Goal: Task Accomplishment & Management: Use online tool/utility

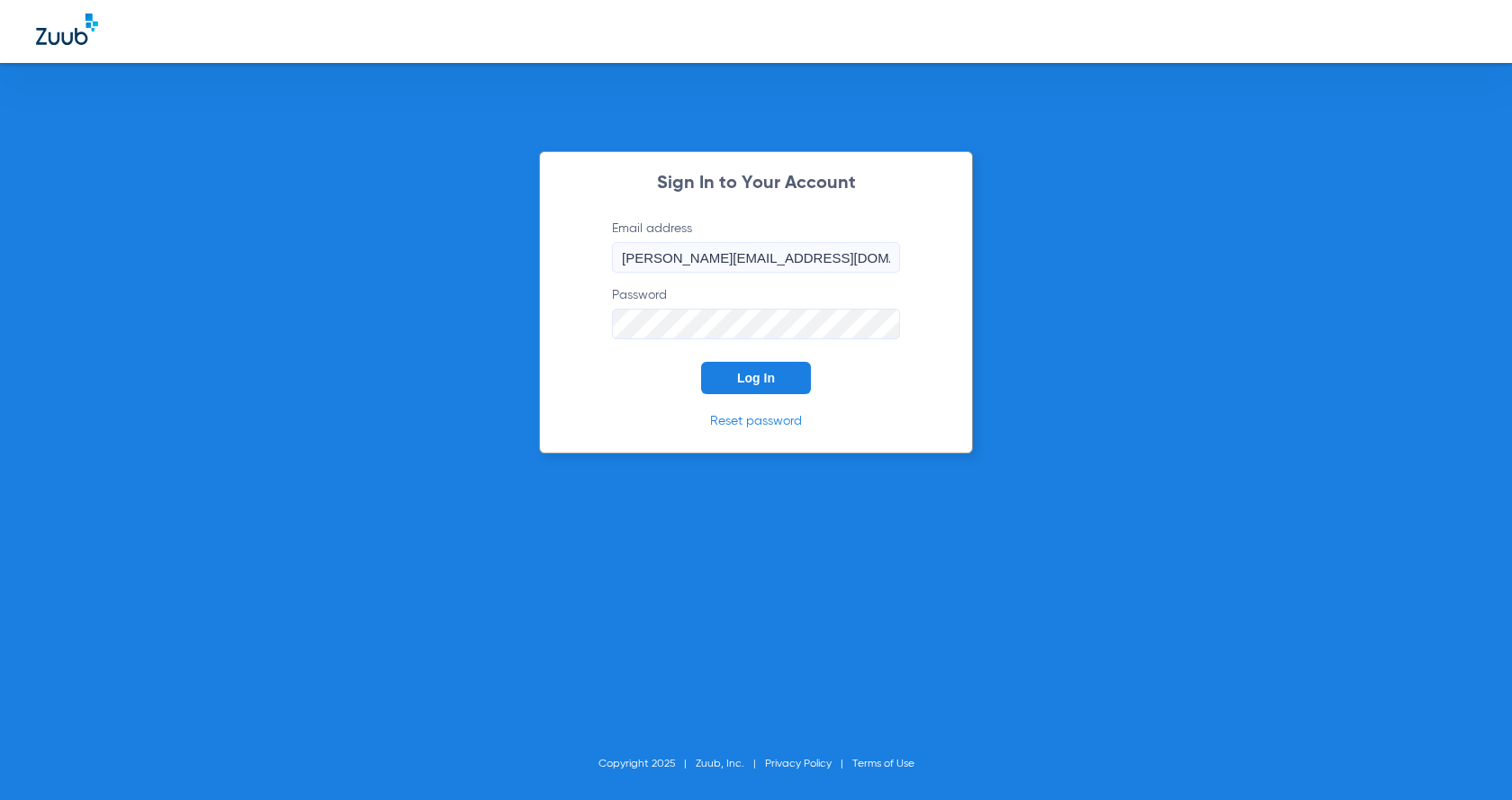
click at [735, 382] on button "Log In" at bounding box center [756, 377] width 110 height 32
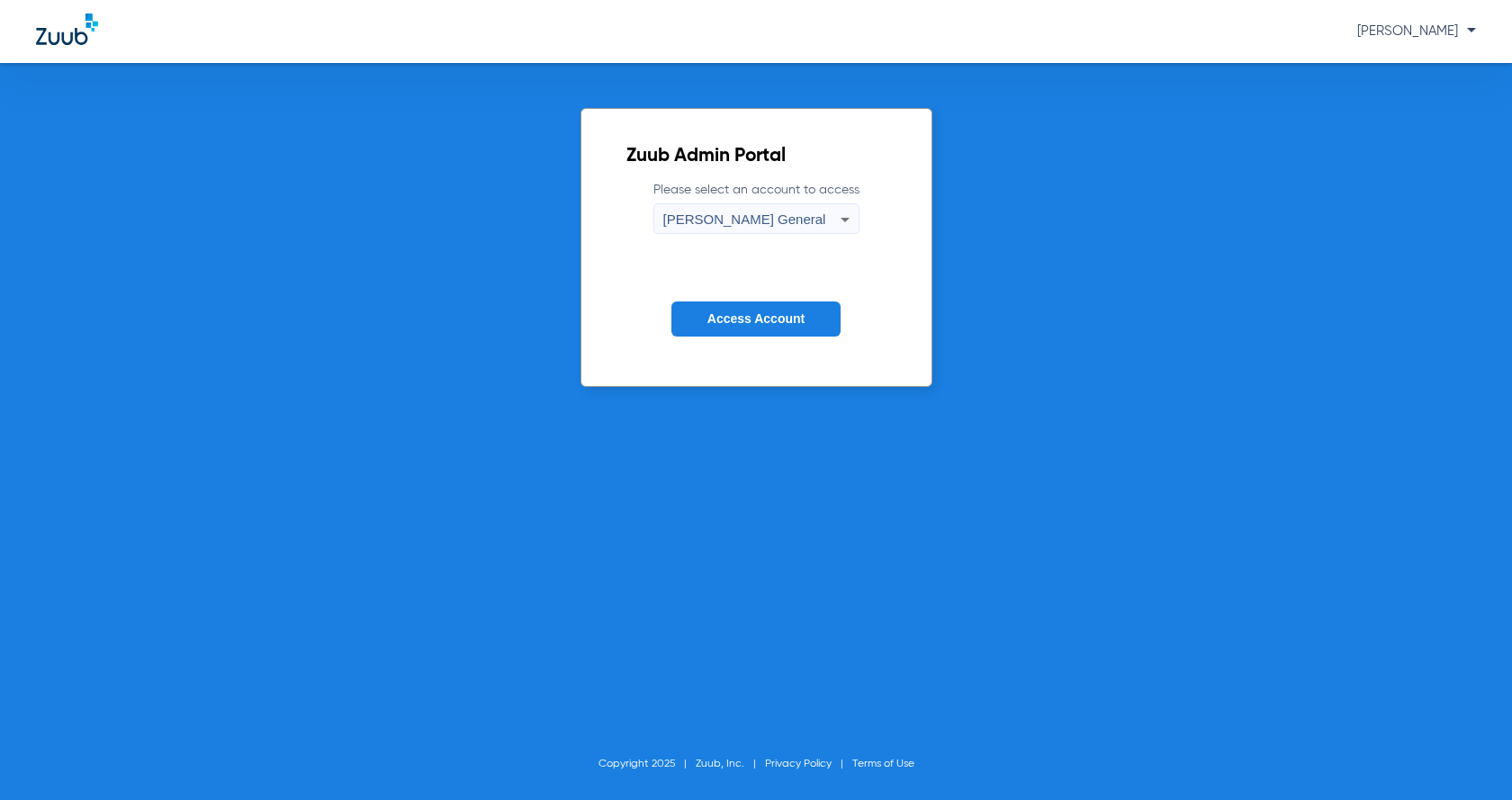
click at [795, 315] on span "Access Account" at bounding box center [756, 319] width 97 height 14
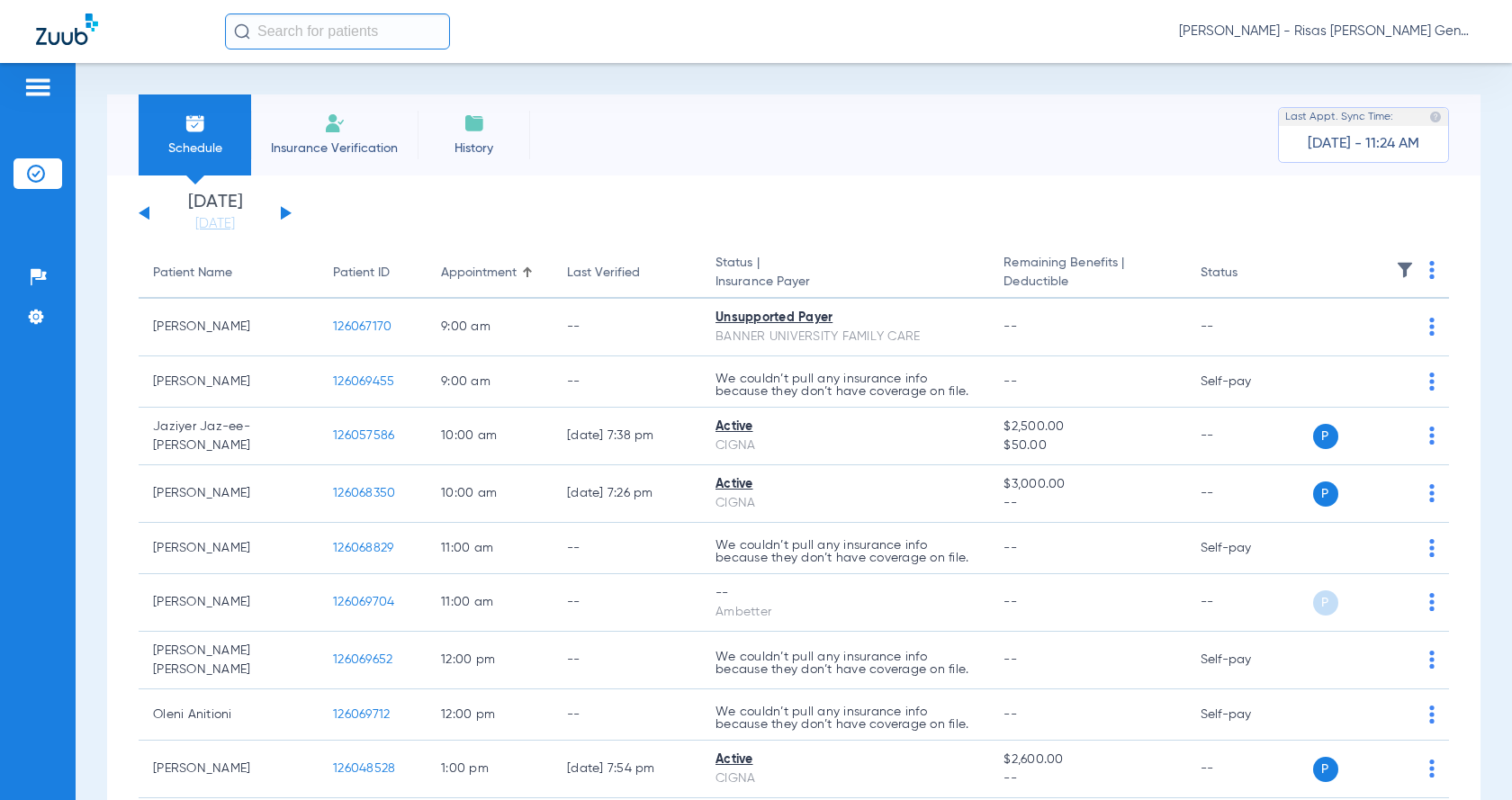
click at [288, 215] on button at bounding box center [287, 213] width 11 height 14
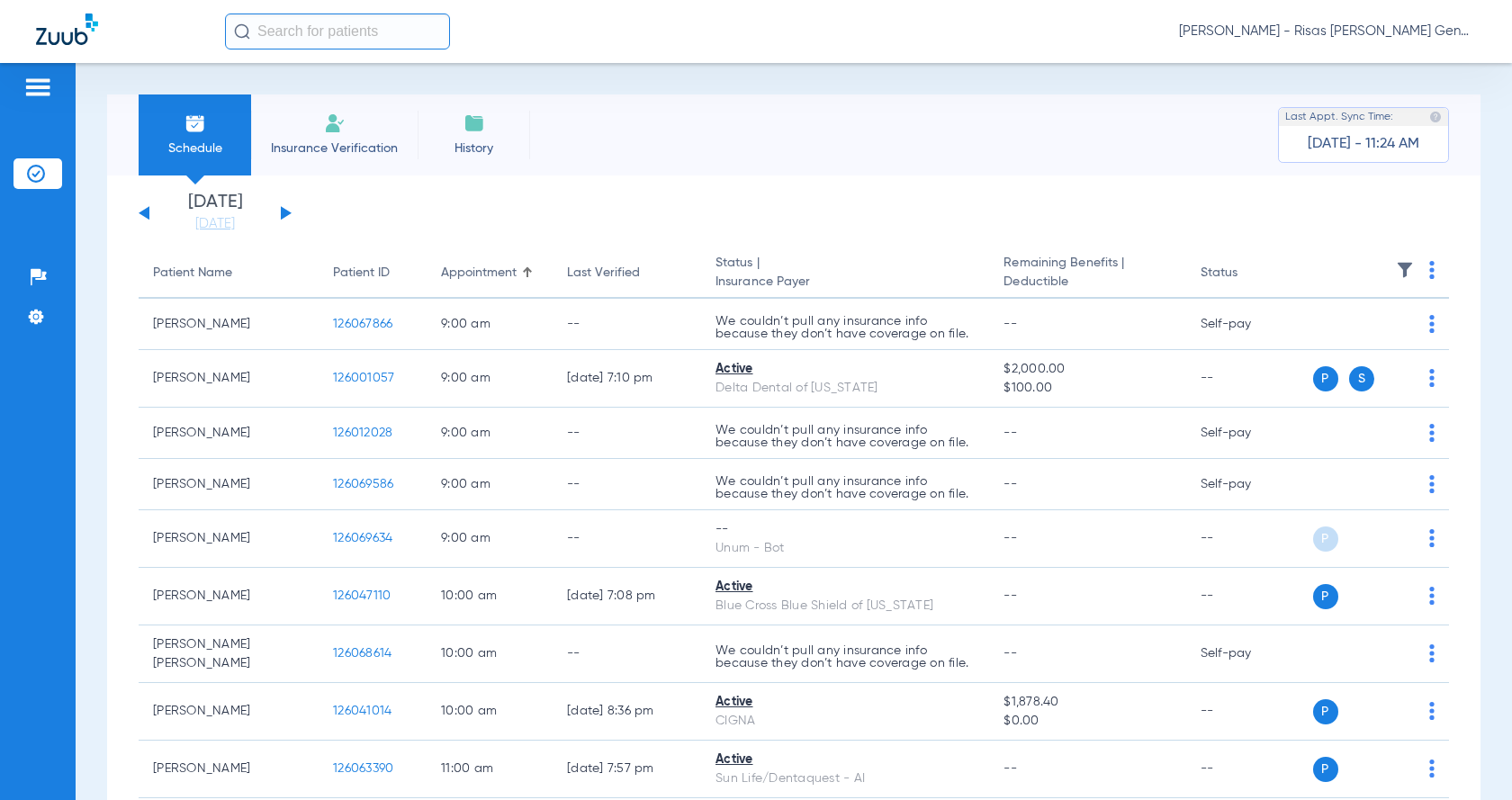
click at [778, 128] on div "Schedule Insurance Verification History Last Appt. Sync Time: [DATE] - 11:24 AM" at bounding box center [794, 135] width 1373 height 81
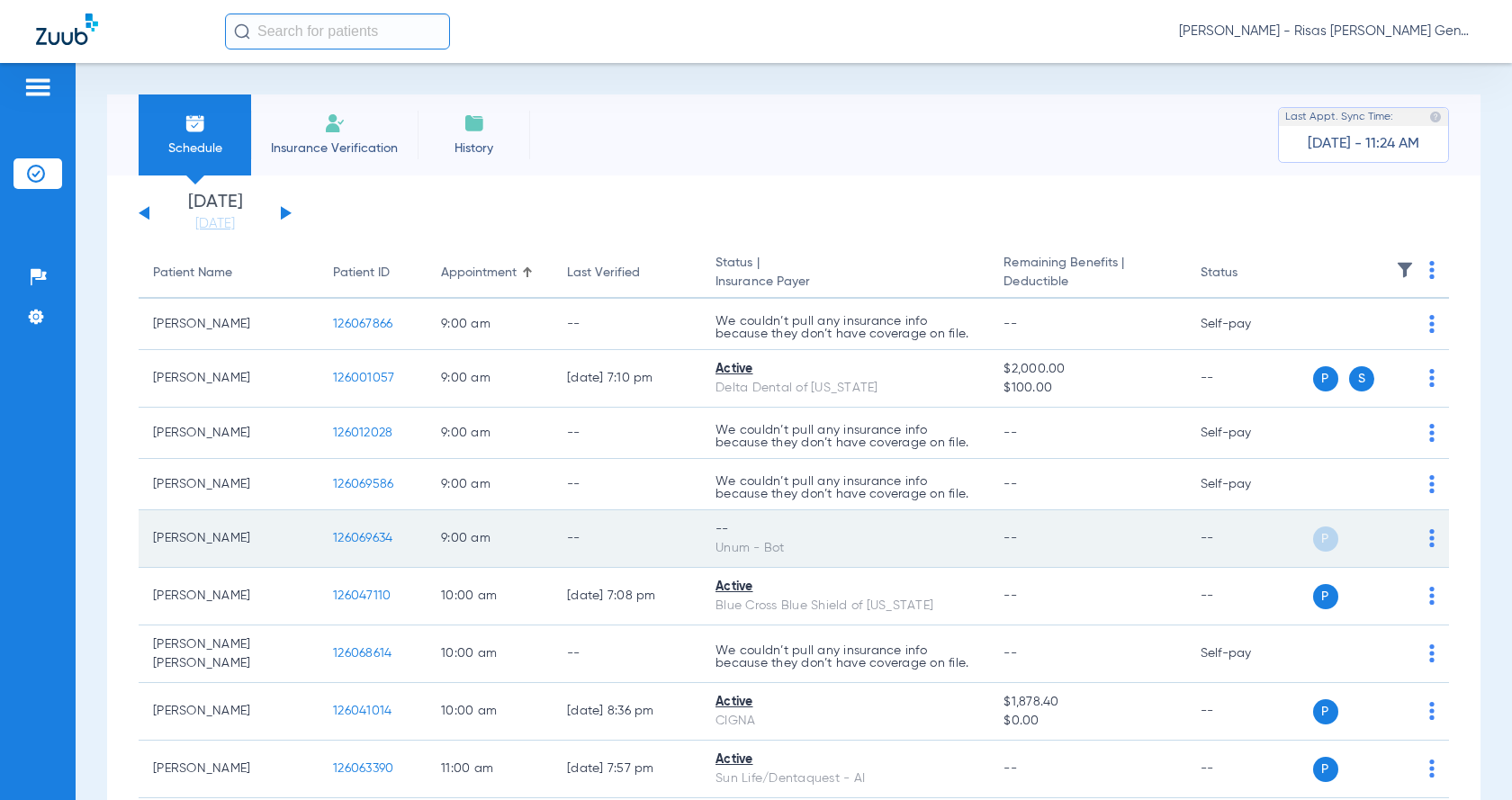
click at [1429, 544] on img at bounding box center [1432, 538] width 5 height 18
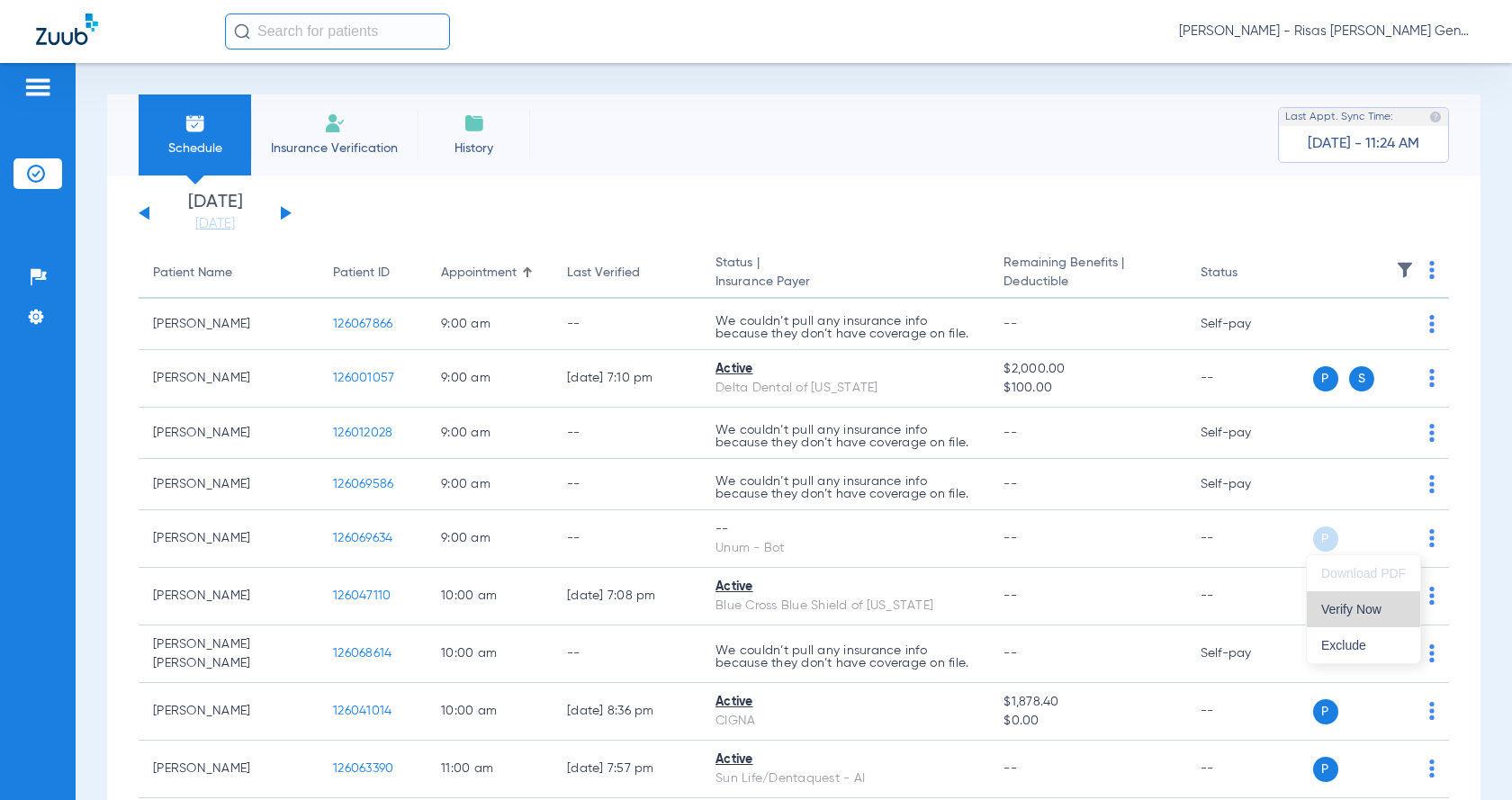
click at [1357, 600] on button "Verify Now" at bounding box center [1363, 609] width 114 height 36
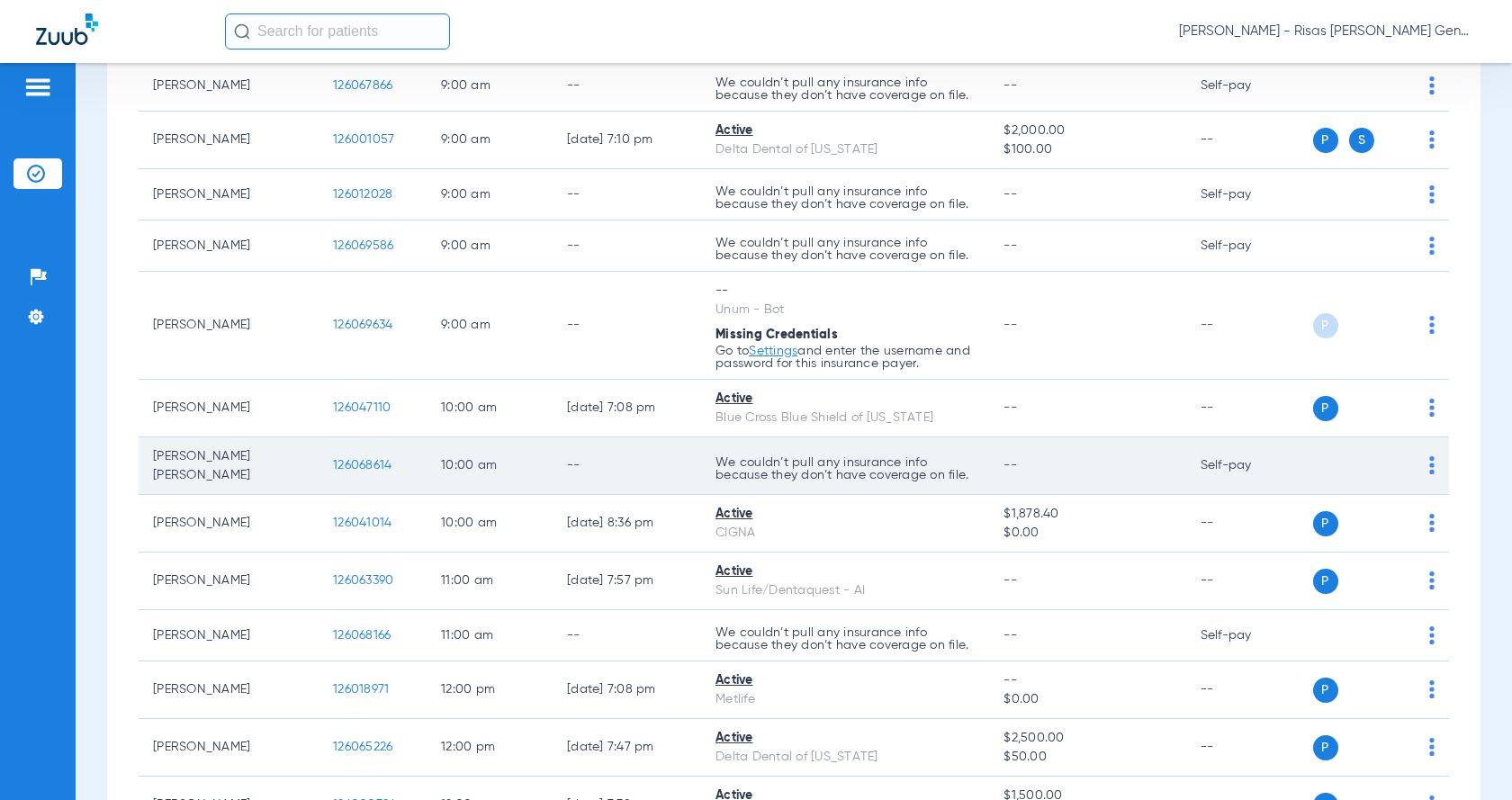
scroll to position [270, 0]
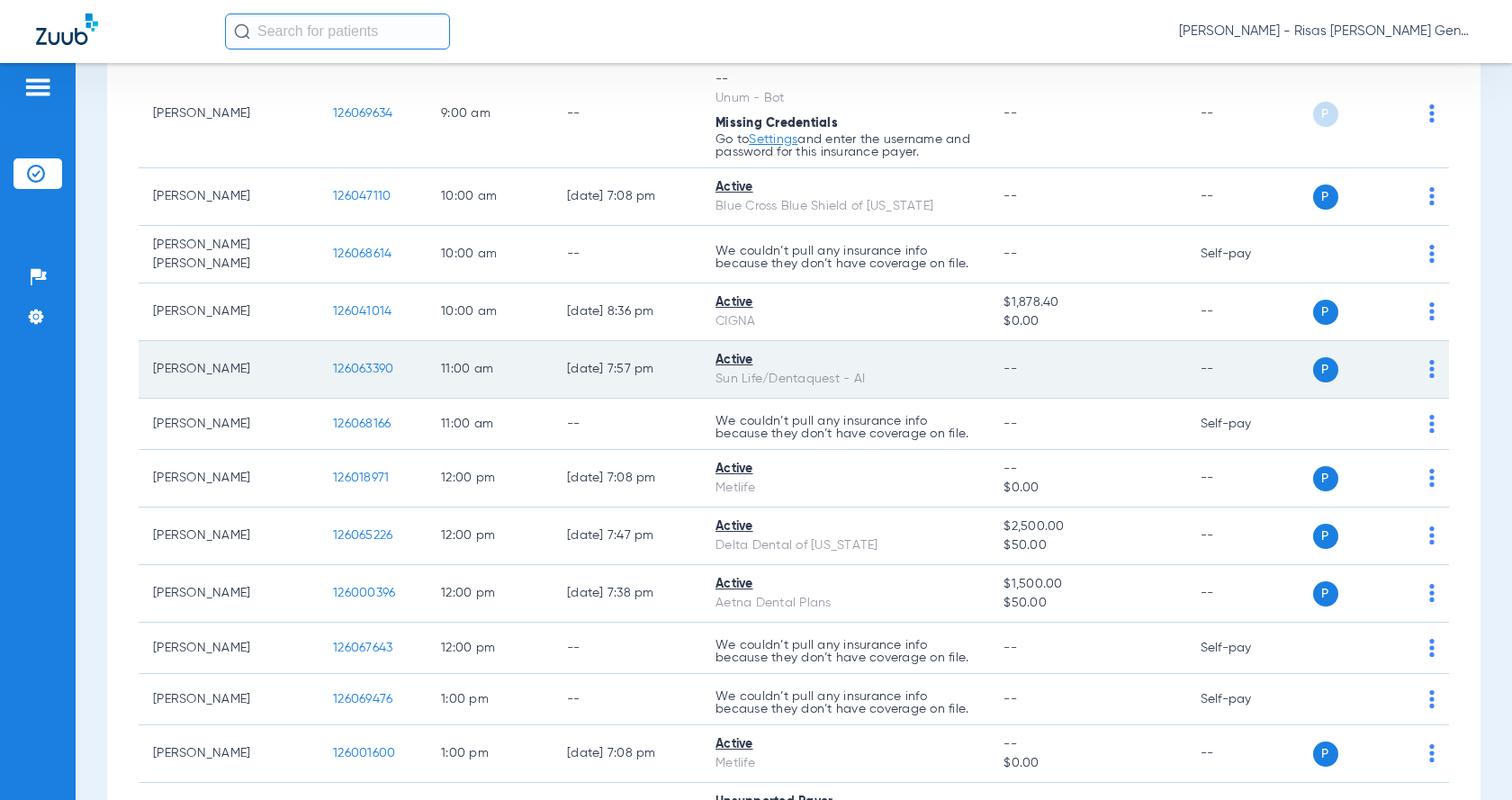
scroll to position [0, 0]
